Goal: Task Accomplishment & Management: Use online tool/utility

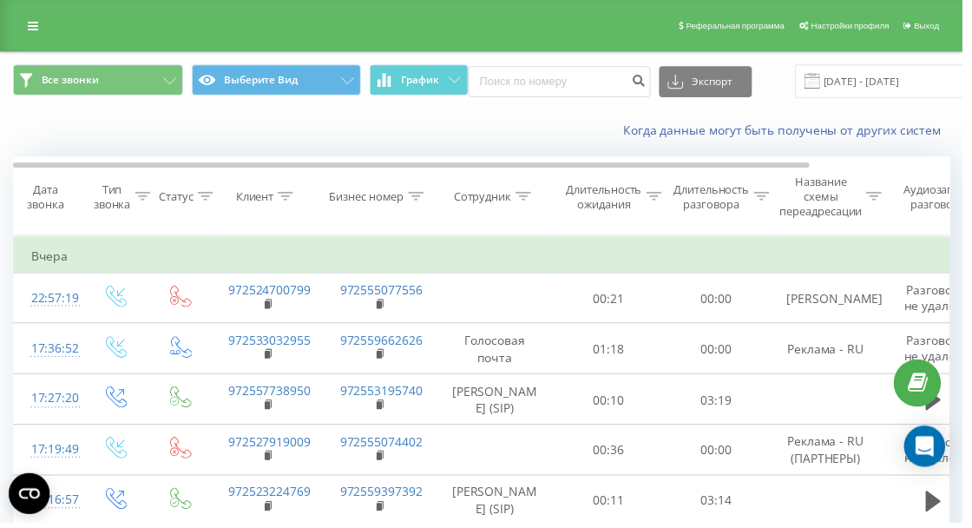
click at [26, 24] on link at bounding box center [32, 26] width 31 height 24
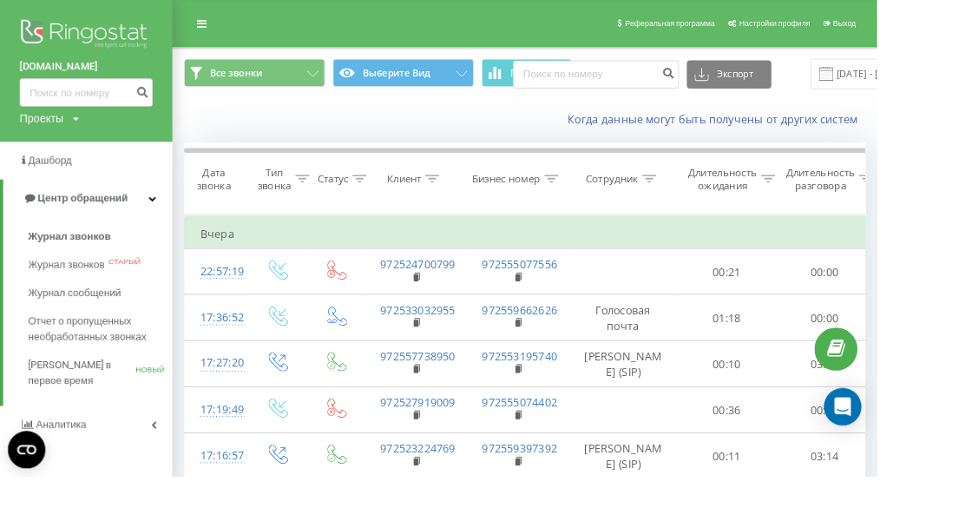
click at [95, 266] on font "Журнал звонков" at bounding box center [76, 261] width 91 height 13
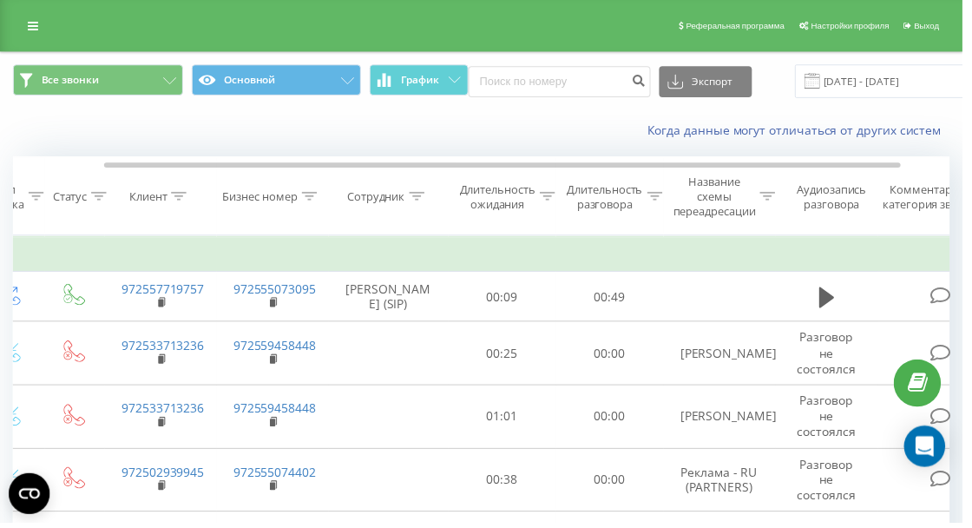
click at [835, 306] on icon at bounding box center [835, 300] width 16 height 24
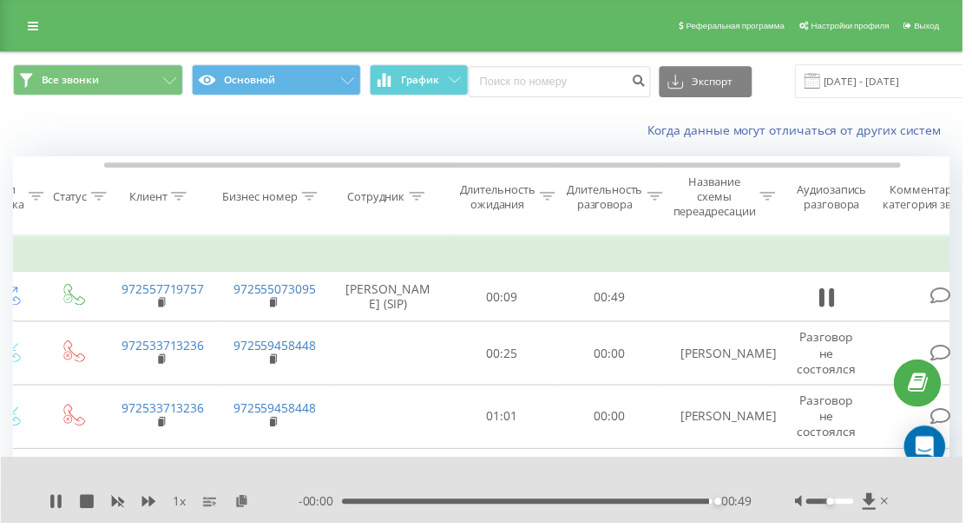
click at [832, 303] on icon at bounding box center [835, 300] width 16 height 24
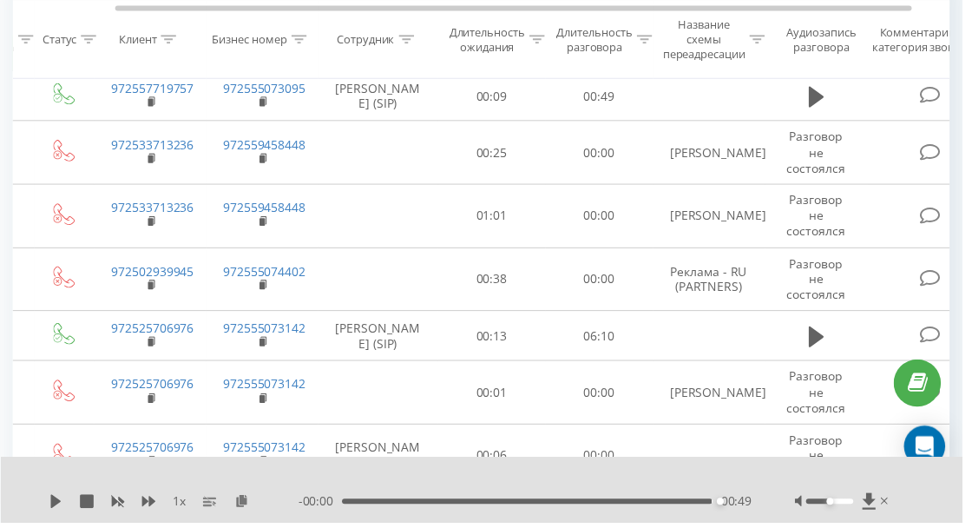
scroll to position [0, 119]
click at [819, 332] on icon at bounding box center [824, 339] width 16 height 21
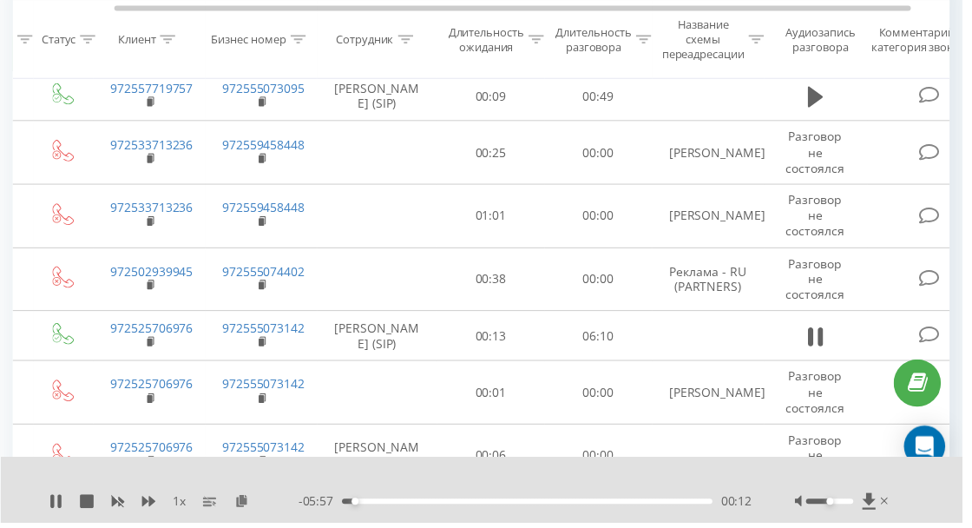
click at [823, 344] on icon at bounding box center [824, 340] width 16 height 24
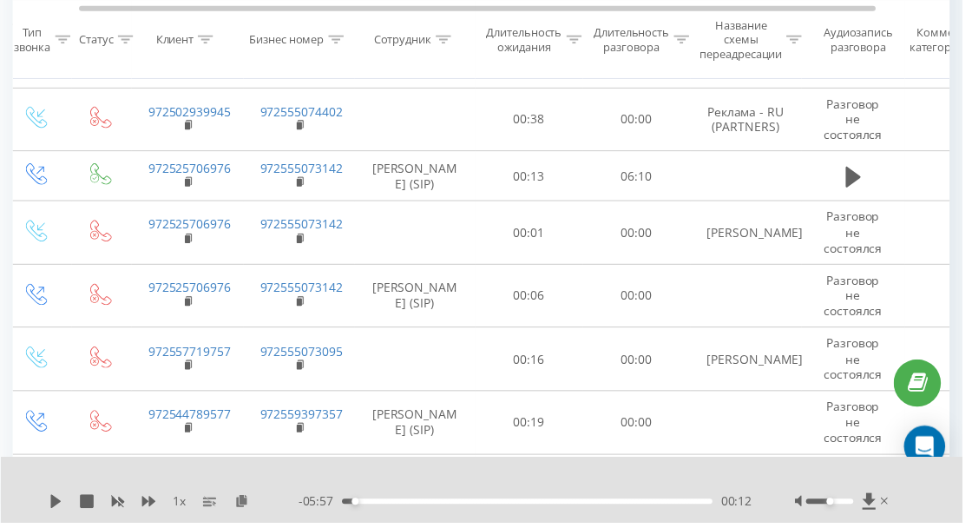
scroll to position [366, 0]
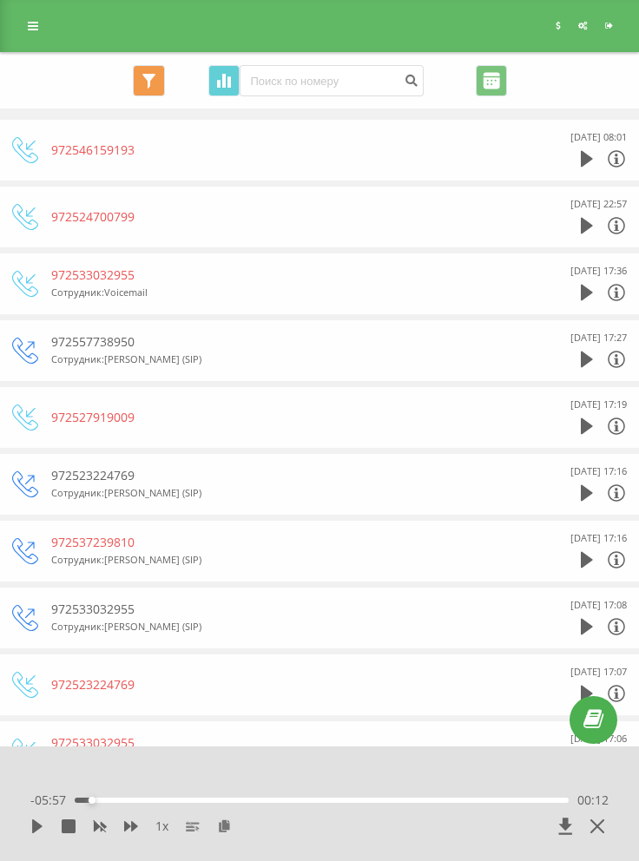
click at [24, 26] on link at bounding box center [32, 26] width 31 height 24
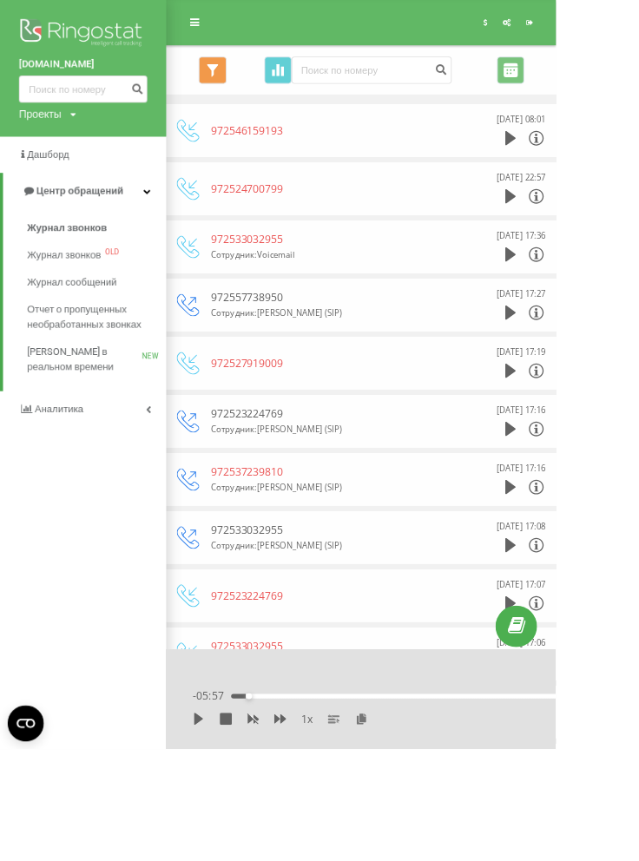
click at [107, 367] on span "Отчет о пропущенных необработанных звонках" at bounding box center [106, 364] width 151 height 35
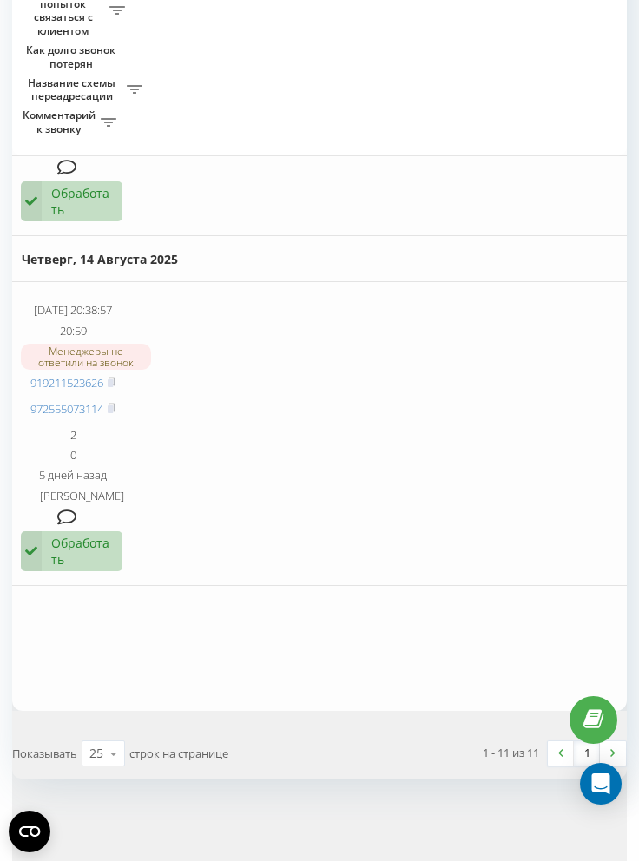
scroll to position [3270, 0]
